Goal: Information Seeking & Learning: Learn about a topic

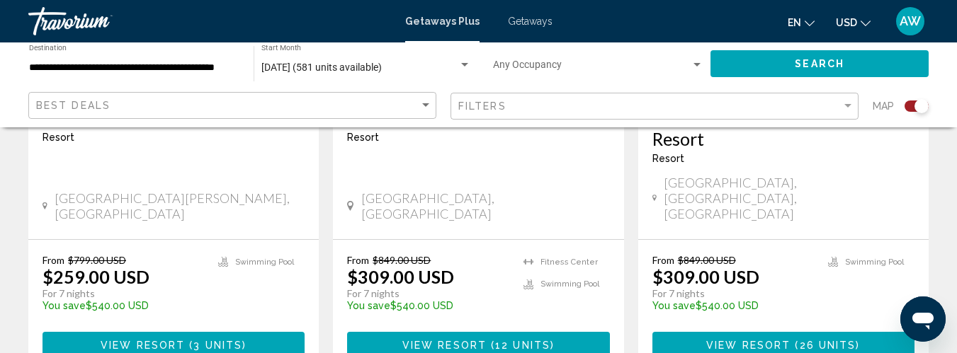
scroll to position [1284, 0]
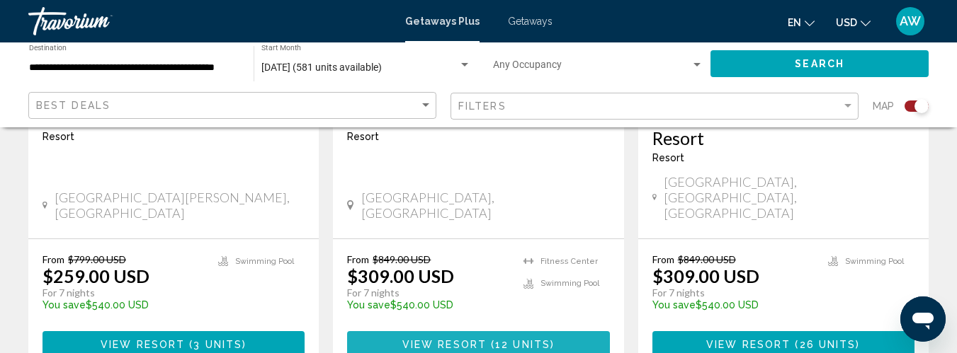
click at [428, 340] on span "View Resort" at bounding box center [444, 345] width 84 height 11
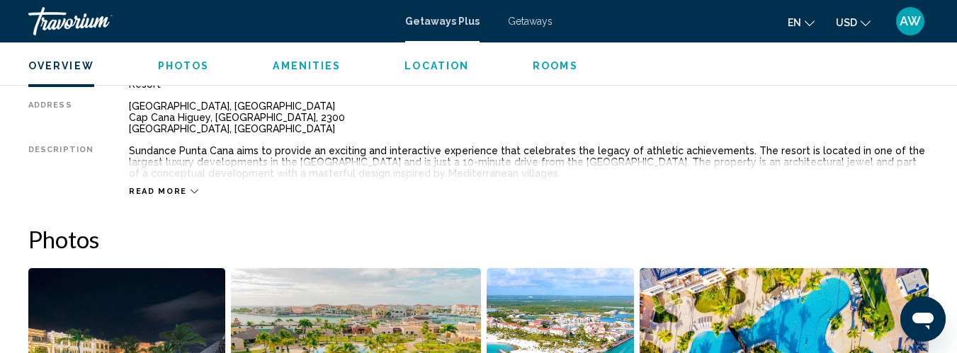
scroll to position [751, 0]
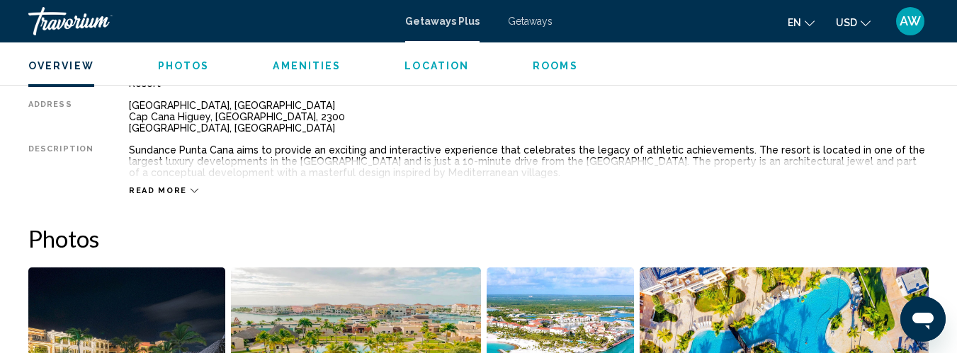
click at [191, 192] on icon "Main content" at bounding box center [195, 191] width 8 height 8
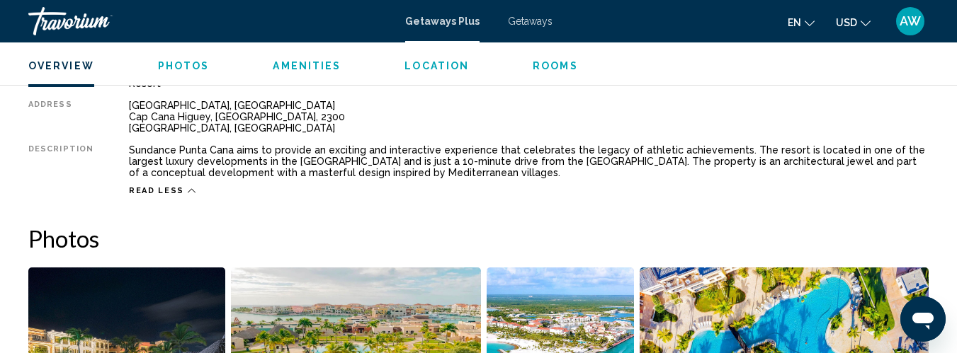
click at [312, 64] on span "Amenities" at bounding box center [307, 65] width 68 height 11
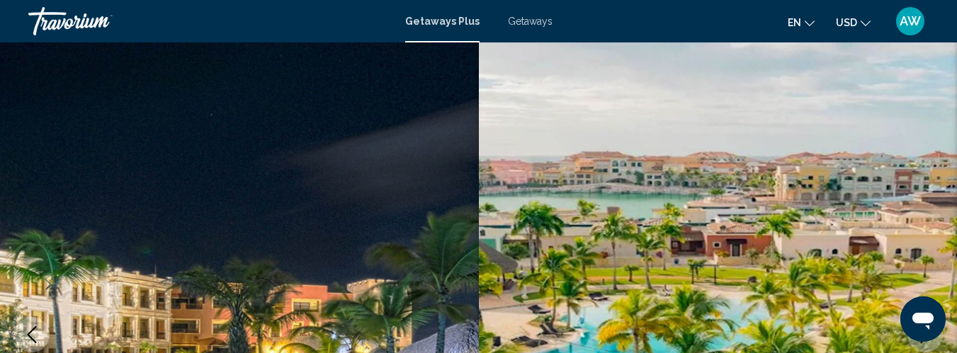
scroll to position [0, 0]
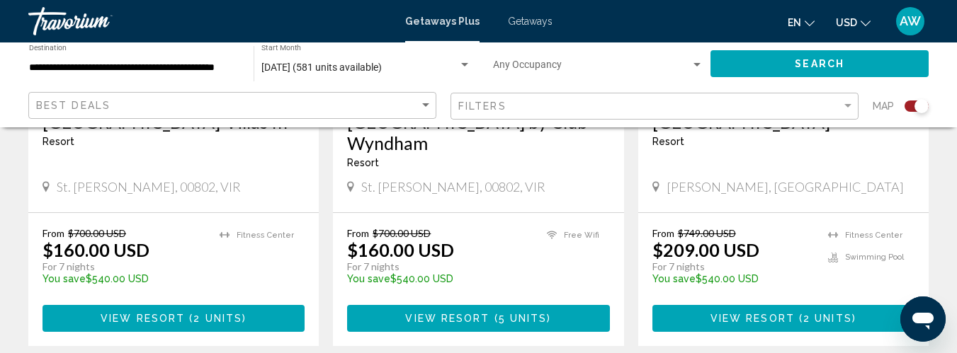
scroll to position [1280, 0]
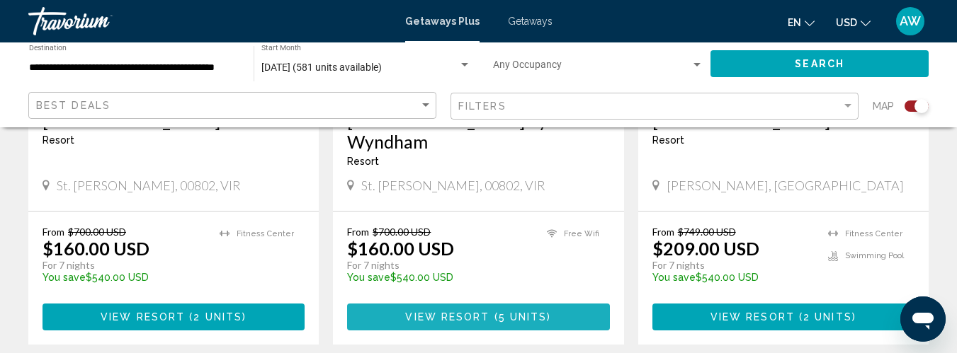
click at [421, 314] on span "View Resort" at bounding box center [447, 317] width 84 height 11
